Goal: Task Accomplishment & Management: Use online tool/utility

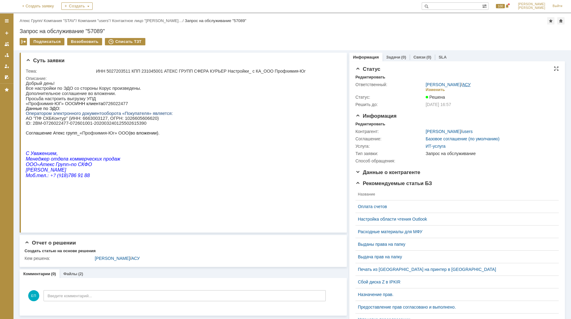
click at [463, 84] on link "АСУ" at bounding box center [466, 84] width 9 height 5
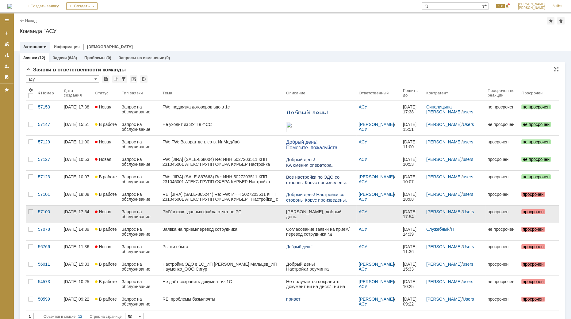
click at [231, 215] on link "РМУ в факт данных файла отчет по РС" at bounding box center [222, 214] width 124 height 17
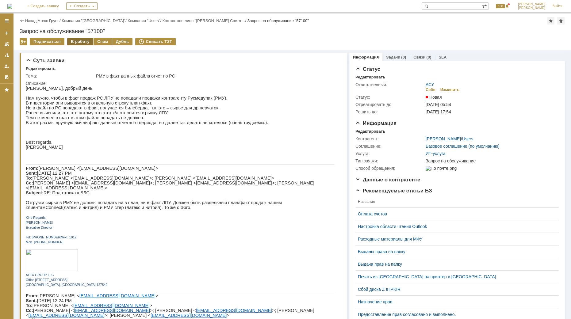
click at [75, 41] on div "В работу" at bounding box center [80, 41] width 26 height 7
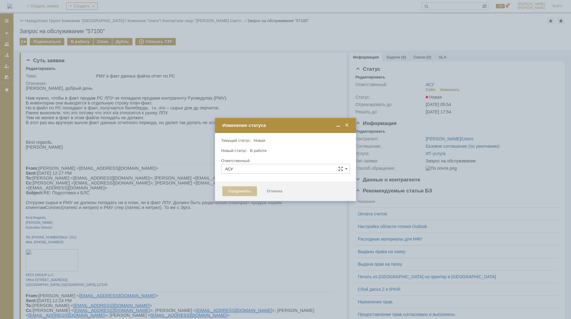
type input "[PERSON_NAME]"
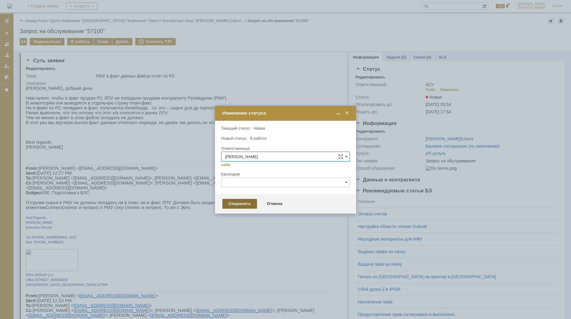
click at [231, 205] on div "Сохранить" at bounding box center [239, 204] width 35 height 10
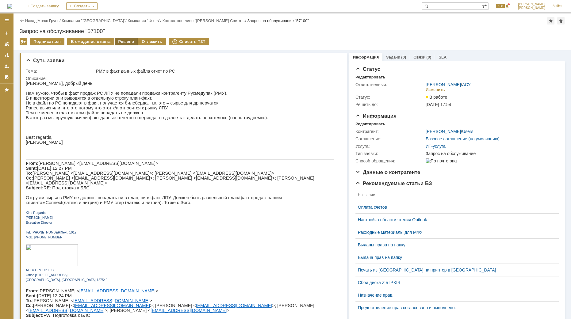
click at [120, 40] on div "Решено" at bounding box center [126, 41] width 23 height 7
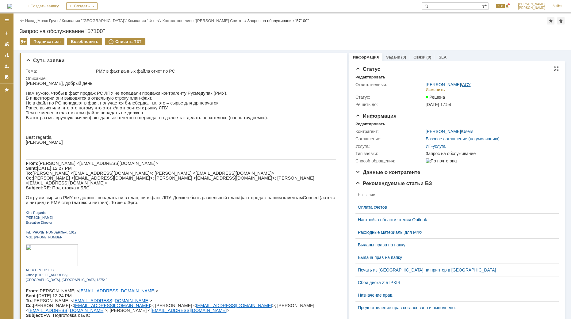
click at [464, 85] on link "АСУ" at bounding box center [466, 84] width 9 height 5
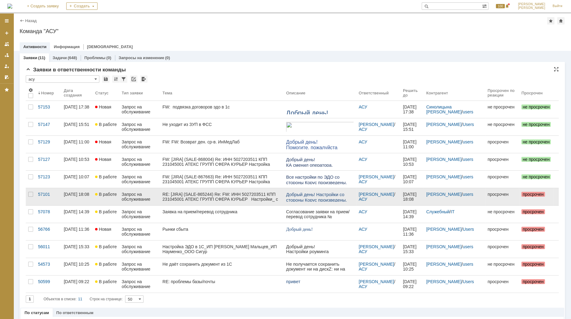
drag, startPoint x: 203, startPoint y: 214, endPoint x: 122, endPoint y: 200, distance: 82.1
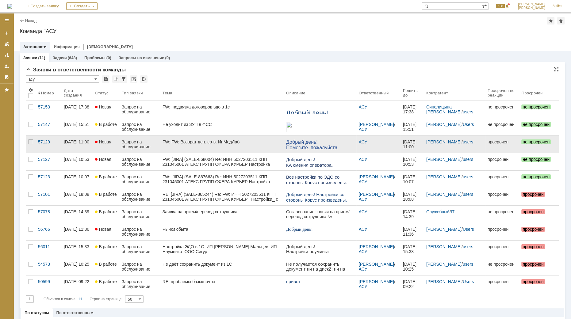
drag, startPoint x: 122, startPoint y: 200, endPoint x: 209, endPoint y: 140, distance: 106.3
click at [209, 140] on div "FW: FW: Возврат ден. ср-в. ИнМедЛаб" at bounding box center [222, 142] width 119 height 5
